Goal: Check status: Check status

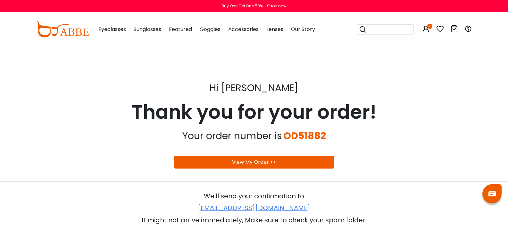
click at [241, 162] on link "View My Order >>" at bounding box center [254, 162] width 44 height 7
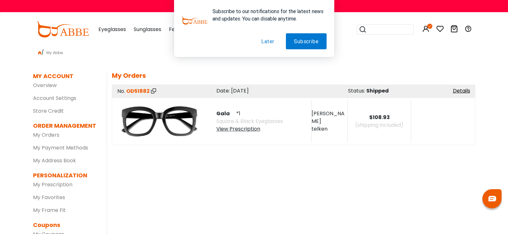
click at [268, 44] on button "Later" at bounding box center [267, 41] width 29 height 16
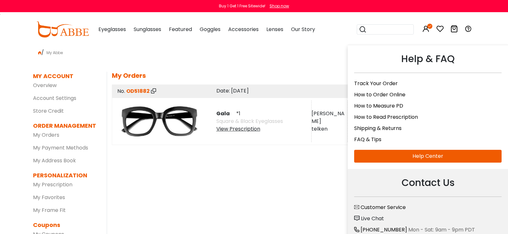
click at [390, 126] on link "Shipping & Returns" at bounding box center [377, 128] width 47 height 7
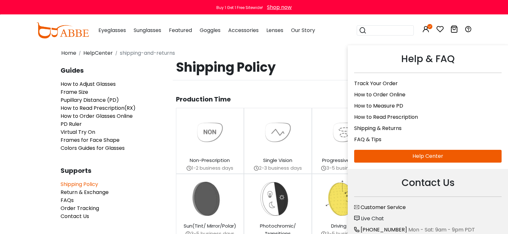
click at [386, 82] on link "Track Your Order" at bounding box center [376, 83] width 44 height 7
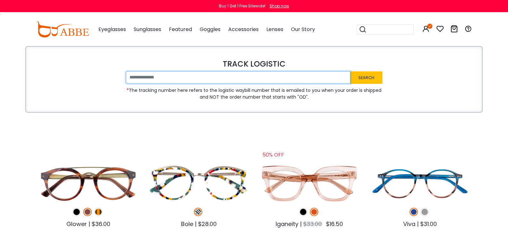
click at [174, 75] on input "text" at bounding box center [238, 77] width 224 height 12
type input "**********"
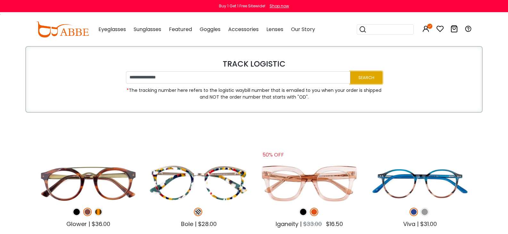
click at [365, 78] on button "Search" at bounding box center [366, 77] width 32 height 13
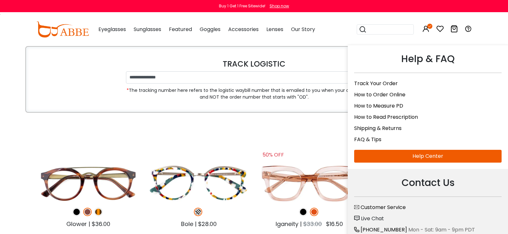
click at [386, 82] on link "Track Your Order" at bounding box center [376, 83] width 44 height 7
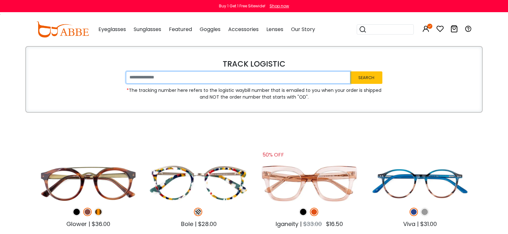
click at [214, 78] on input "text" at bounding box center [238, 77] width 224 height 12
type input "**********"
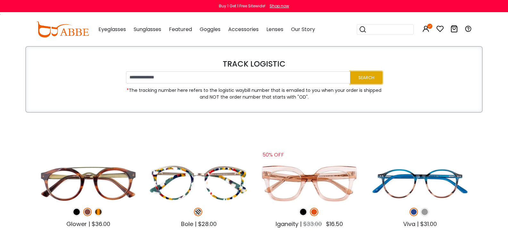
click at [367, 79] on button "Search" at bounding box center [366, 77] width 32 height 13
